Goal: Task Accomplishment & Management: Manage account settings

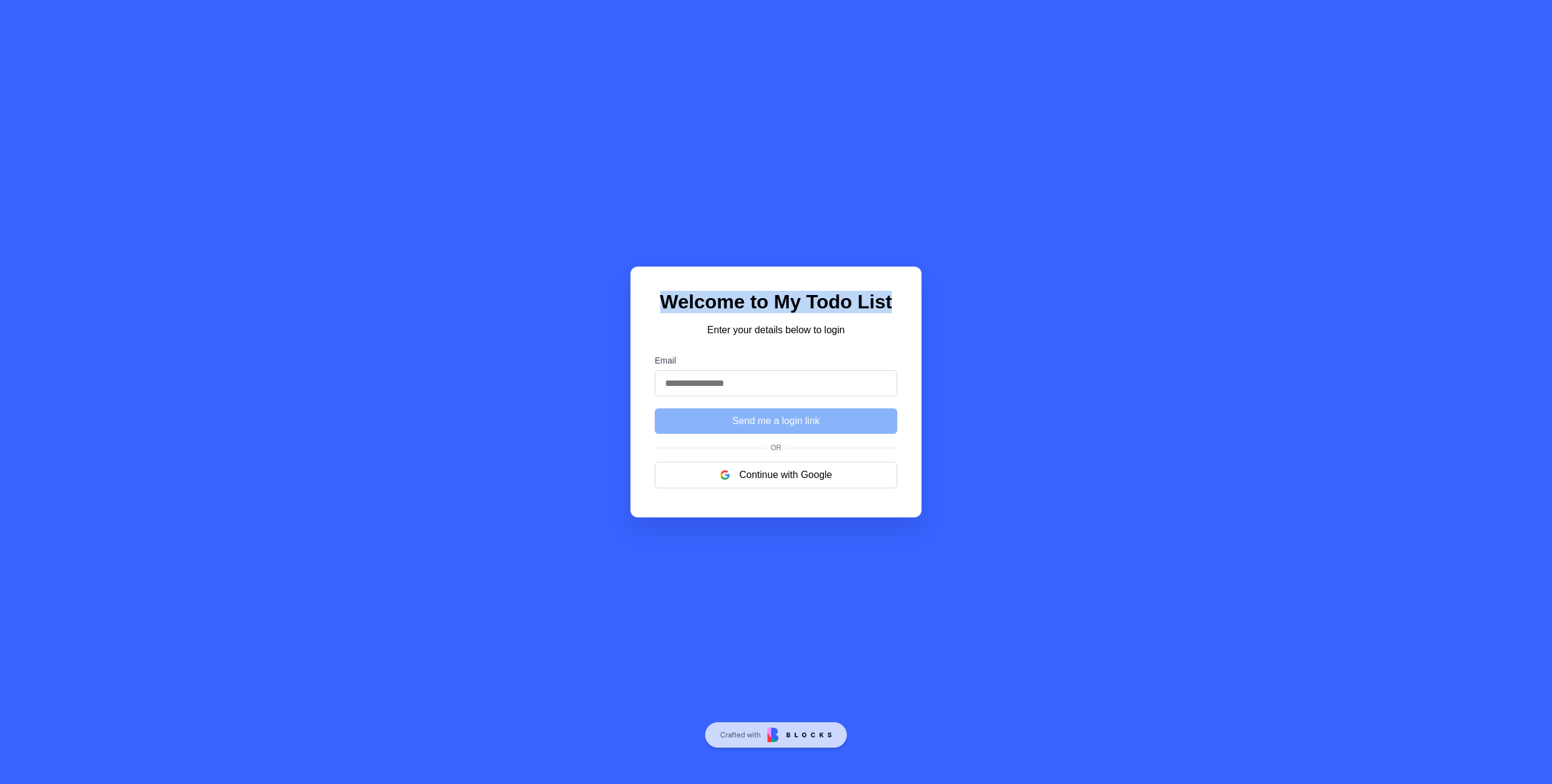
drag, startPoint x: 672, startPoint y: 296, endPoint x: 943, endPoint y: 305, distance: 271.1
click at [944, 303] on div "Welcome to My Todo List Enter your details below to login Email Send me a login…" at bounding box center [776, 392] width 1552 height 784
click at [870, 292] on h1 "Welcome to My Todo List" at bounding box center [775, 302] width 242 height 22
